Goal: Navigation & Orientation: Find specific page/section

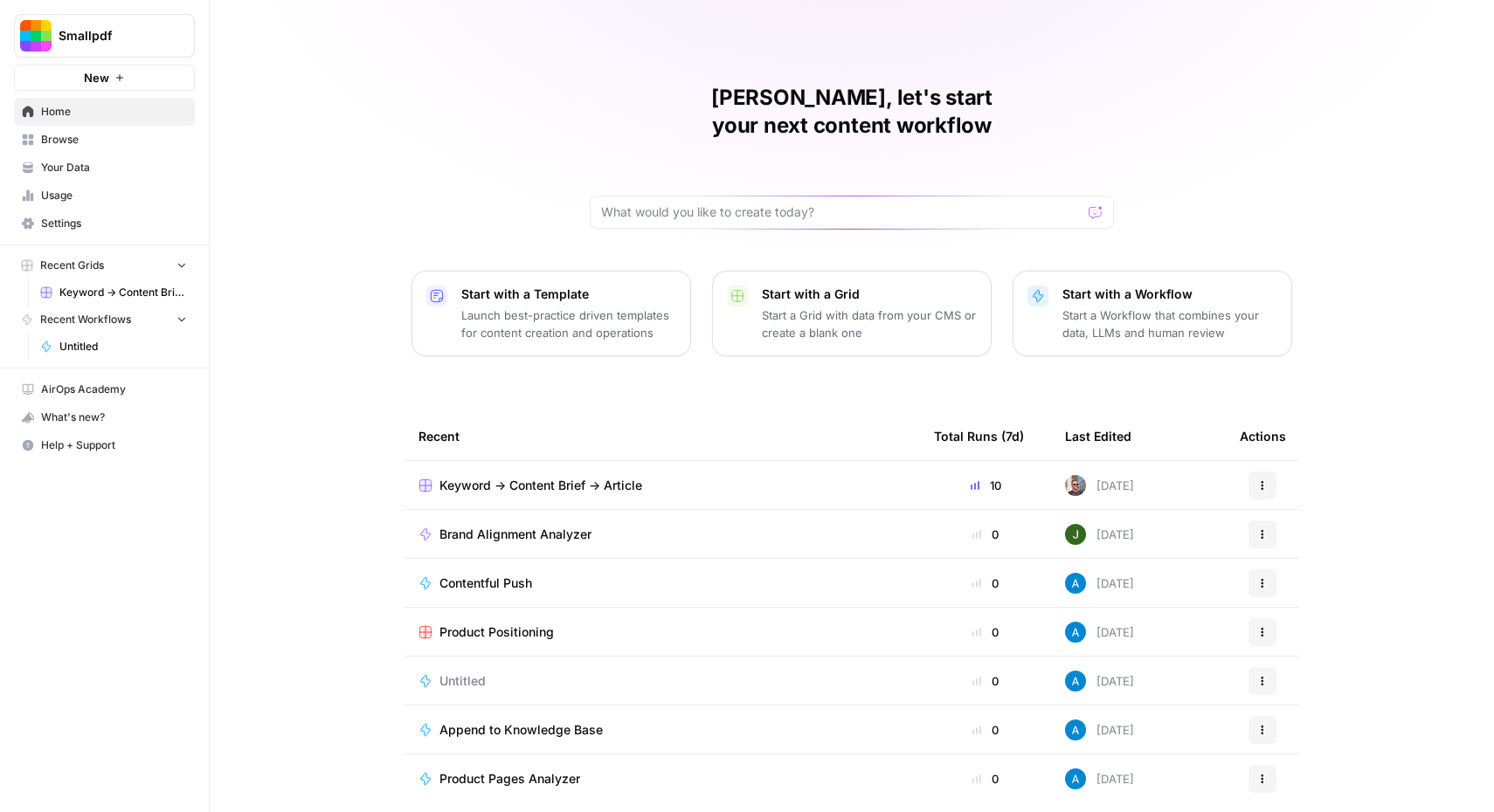
click at [88, 347] on span "Untitled" at bounding box center [123, 346] width 127 height 16
click at [123, 52] on button "Smallpdf" at bounding box center [104, 36] width 180 height 44
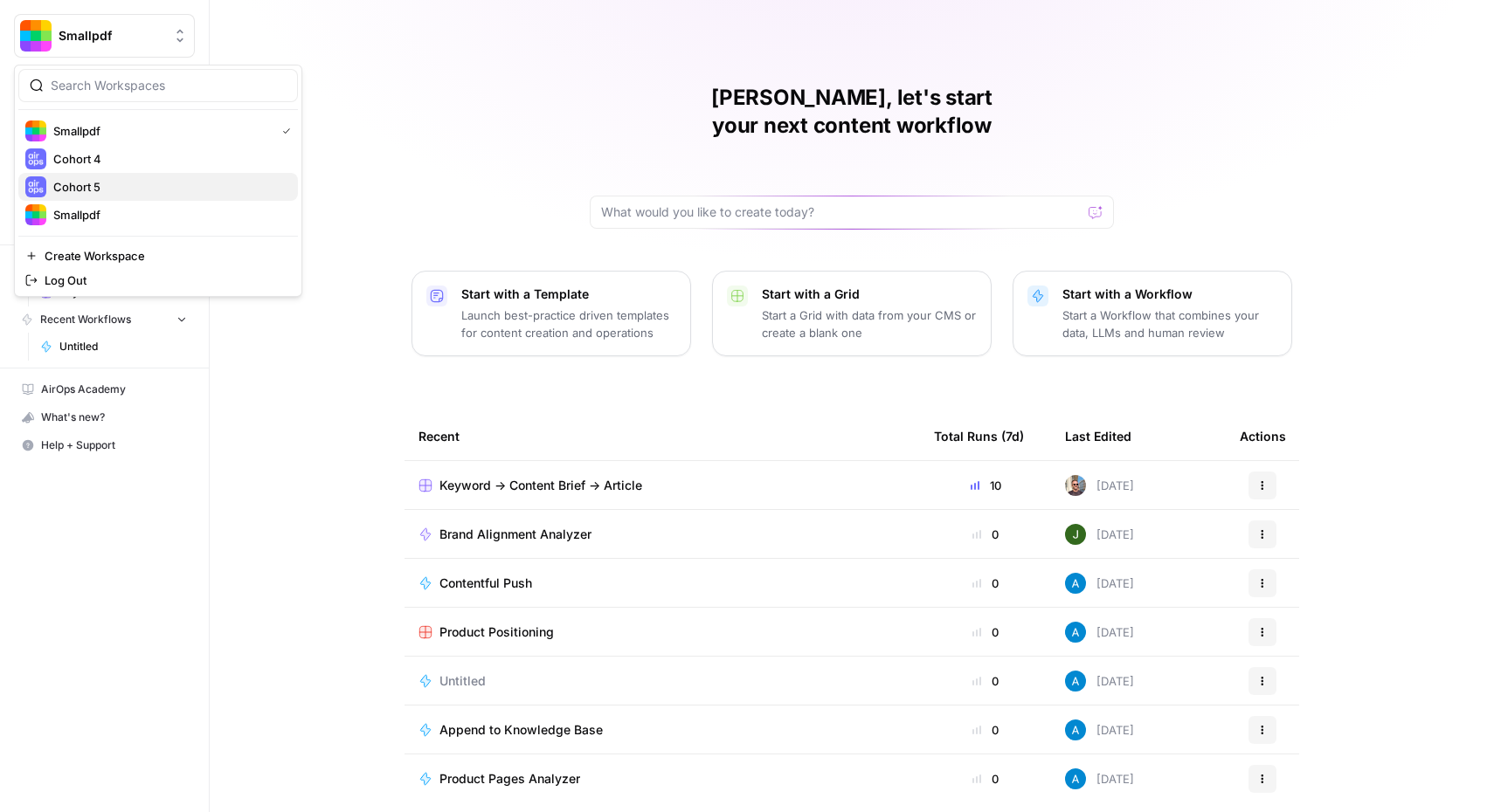
click at [115, 179] on span "Cohort 5" at bounding box center [169, 187] width 231 height 17
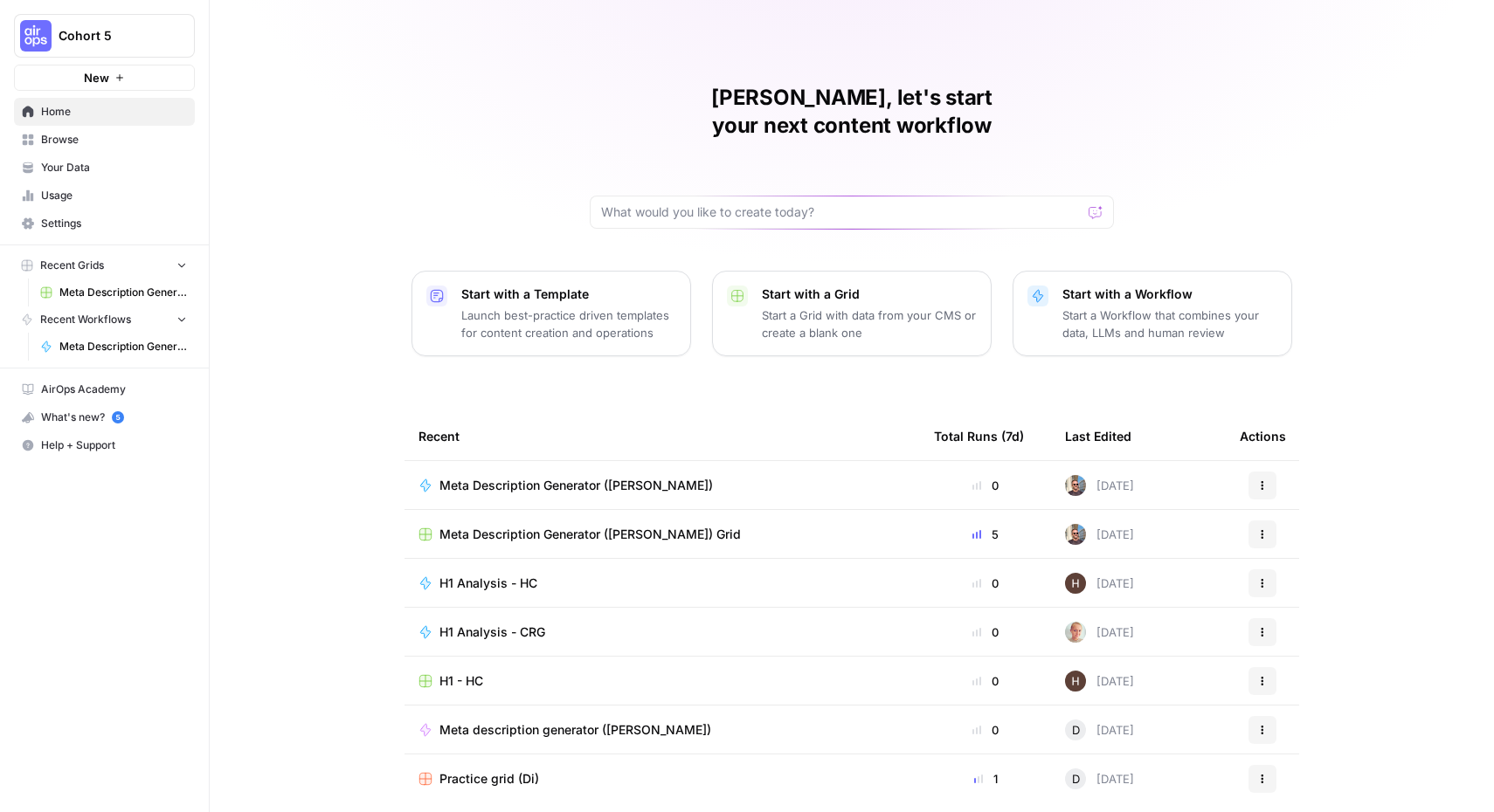
click at [88, 189] on span "Usage" at bounding box center [114, 195] width 146 height 16
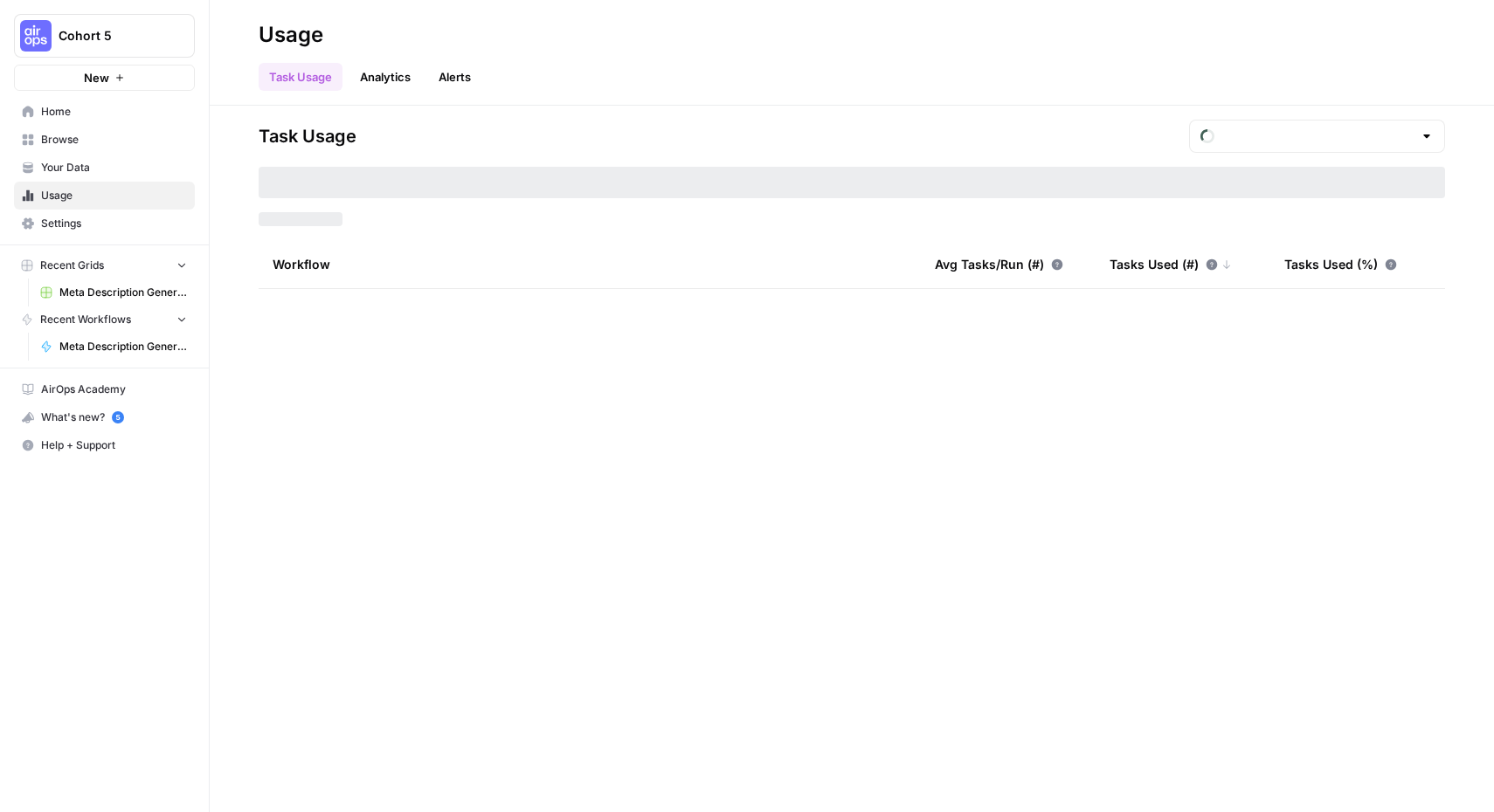
type input "August Tasks"
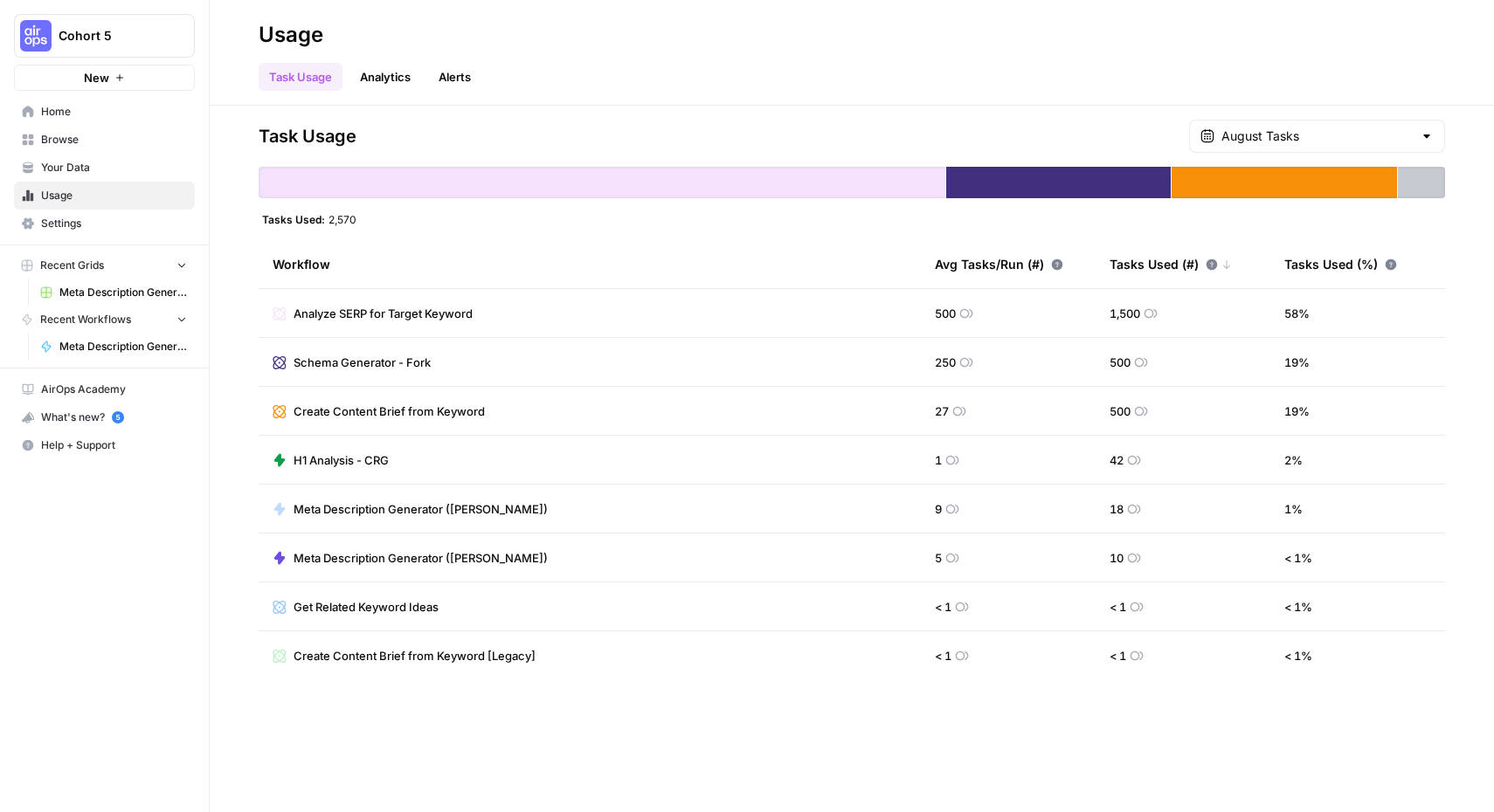
click at [134, 118] on span "Home" at bounding box center [114, 111] width 146 height 16
